Goal: Download file/media

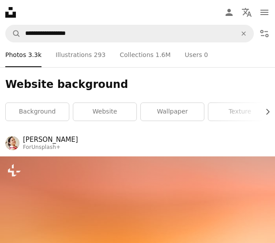
scroll to position [4896, 0]
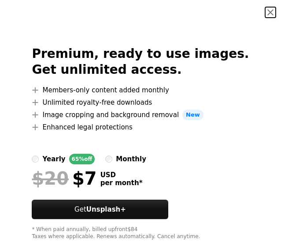
click at [269, 10] on button "An X shape" at bounding box center [271, 12] width 11 height 11
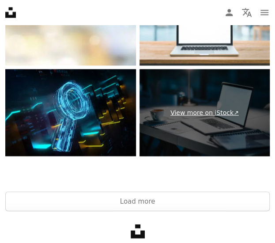
scroll to position [6145, 0]
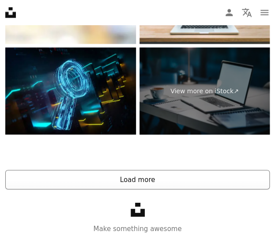
click at [204, 177] on button "Load more" at bounding box center [137, 178] width 264 height 19
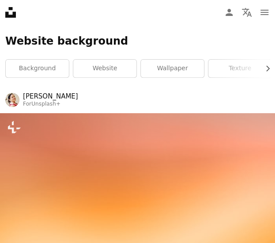
scroll to position [0, 0]
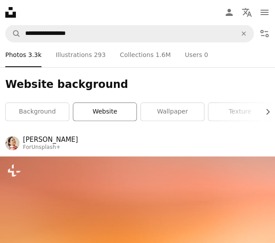
click at [101, 115] on link "website" at bounding box center [104, 112] width 63 height 18
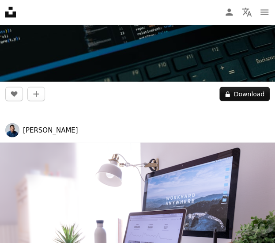
scroll to position [2161, 0]
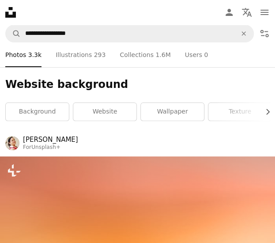
drag, startPoint x: 234, startPoint y: 65, endPoint x: 235, endPoint y: 60, distance: 4.6
